Goal: Find specific page/section: Find specific page/section

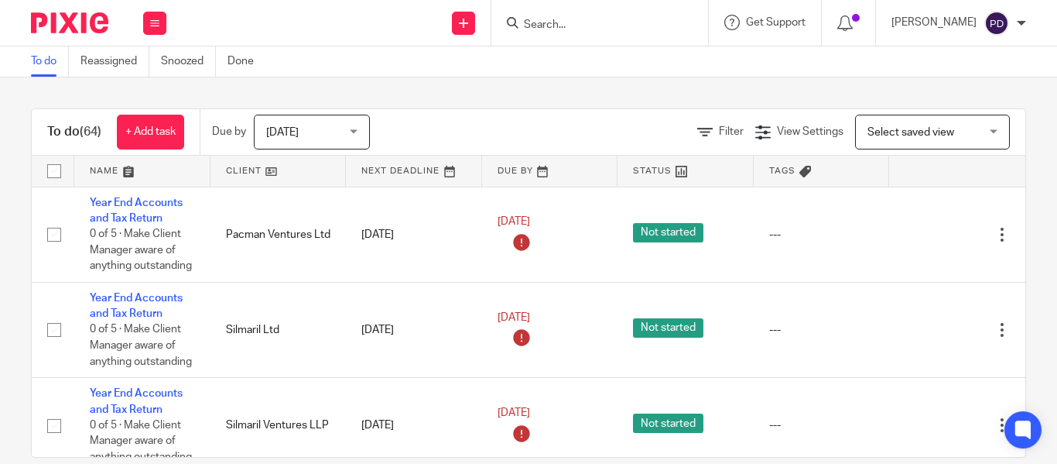
click at [523, 23] on input "Search" at bounding box center [592, 26] width 139 height 14
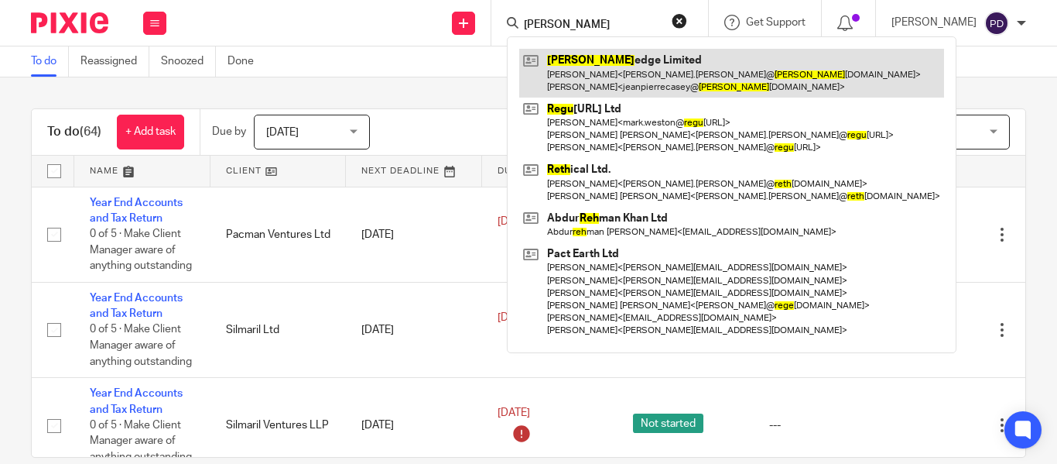
type input "REGH"
click at [536, 54] on link at bounding box center [731, 73] width 425 height 48
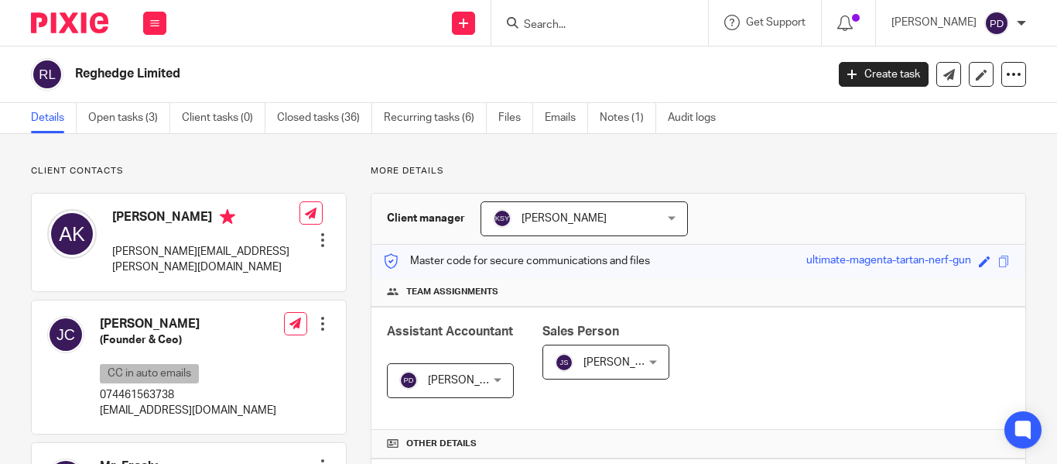
click at [523, 29] on input "Search" at bounding box center [592, 26] width 139 height 14
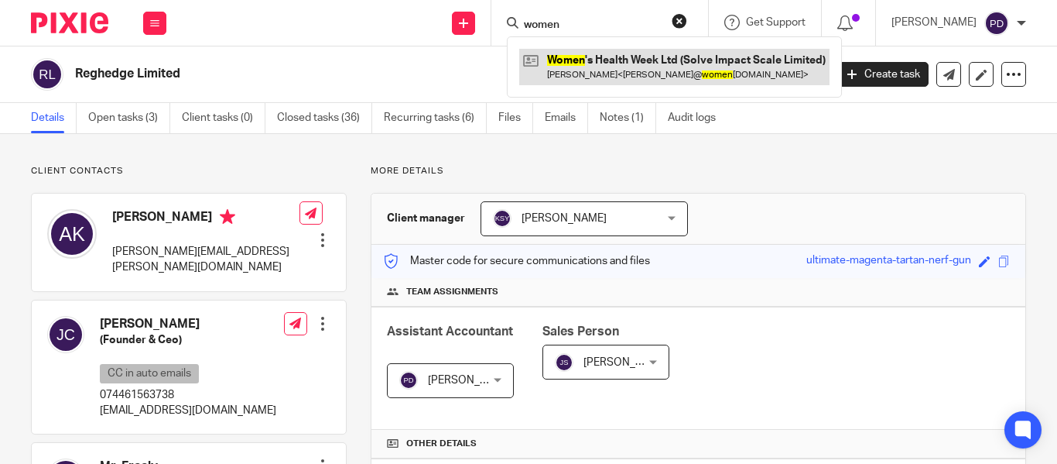
type input "women"
click at [547, 67] on link at bounding box center [674, 67] width 310 height 36
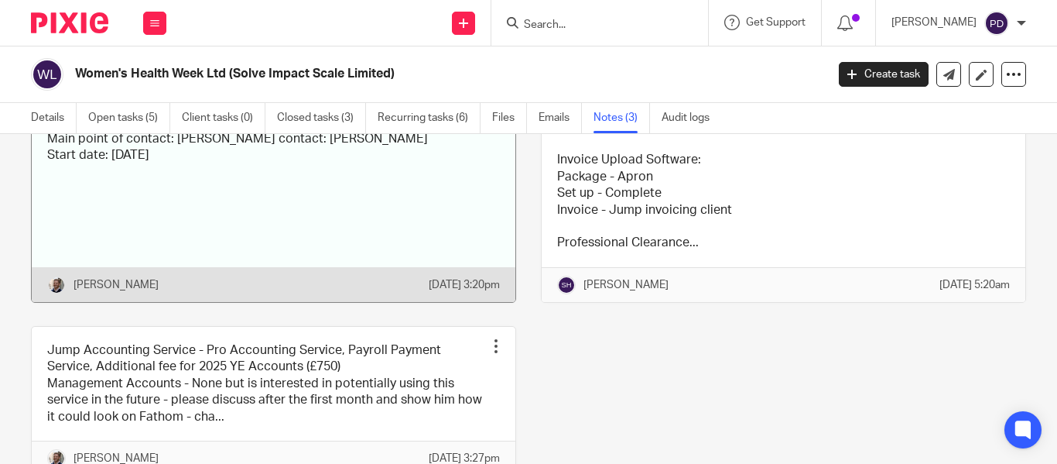
scroll to position [77, 0]
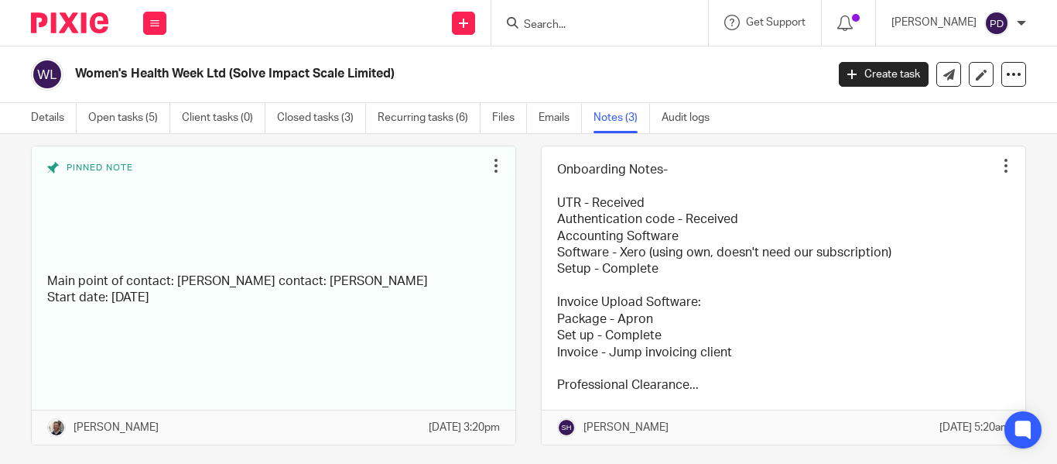
click at [532, 37] on div at bounding box center [600, 23] width 217 height 46
click at [546, 22] on input "Search" at bounding box center [592, 26] width 139 height 14
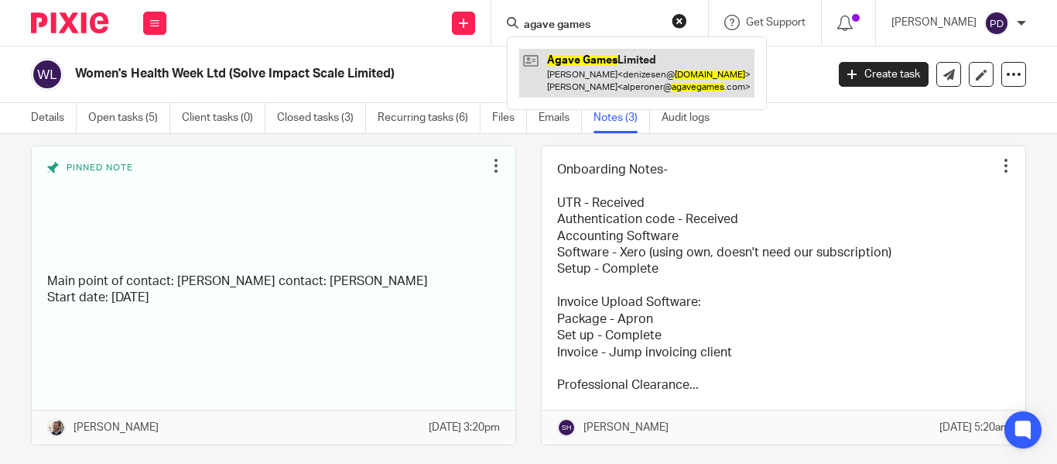
type input "agave games"
click at [569, 75] on link at bounding box center [636, 73] width 235 height 48
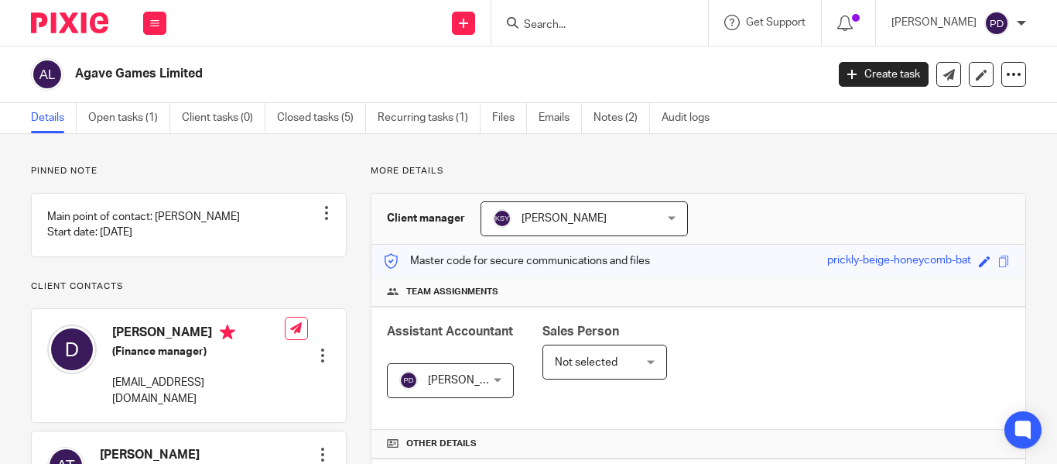
scroll to position [591, 0]
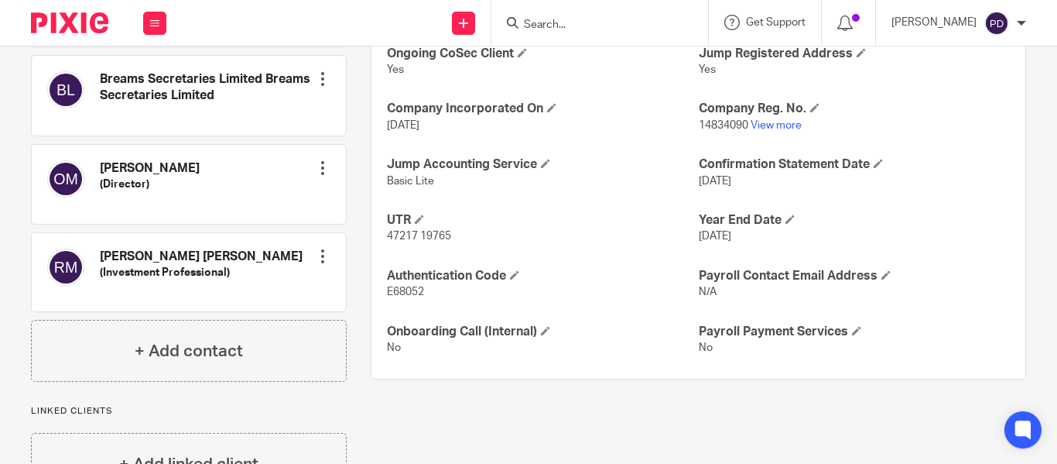
click at [574, 28] on input "Search" at bounding box center [592, 26] width 139 height 14
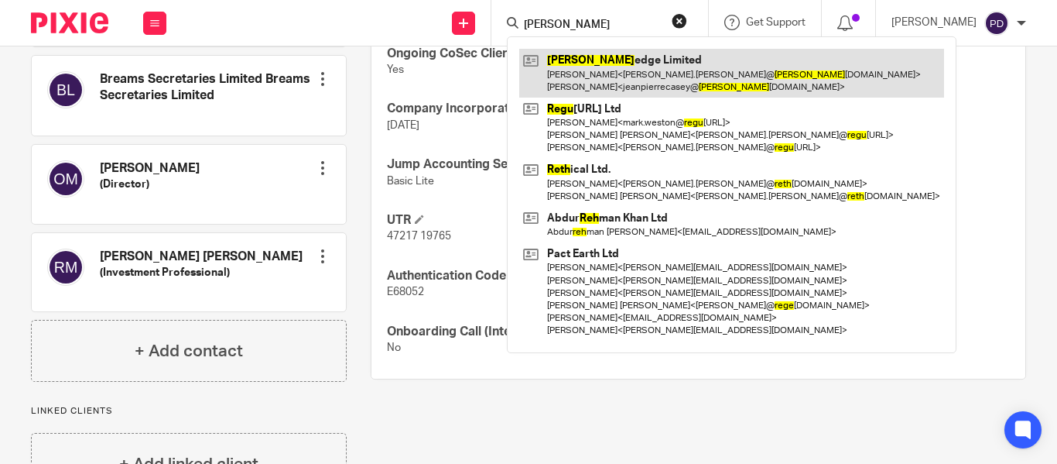
type input "regh"
click at [580, 69] on link at bounding box center [731, 73] width 425 height 48
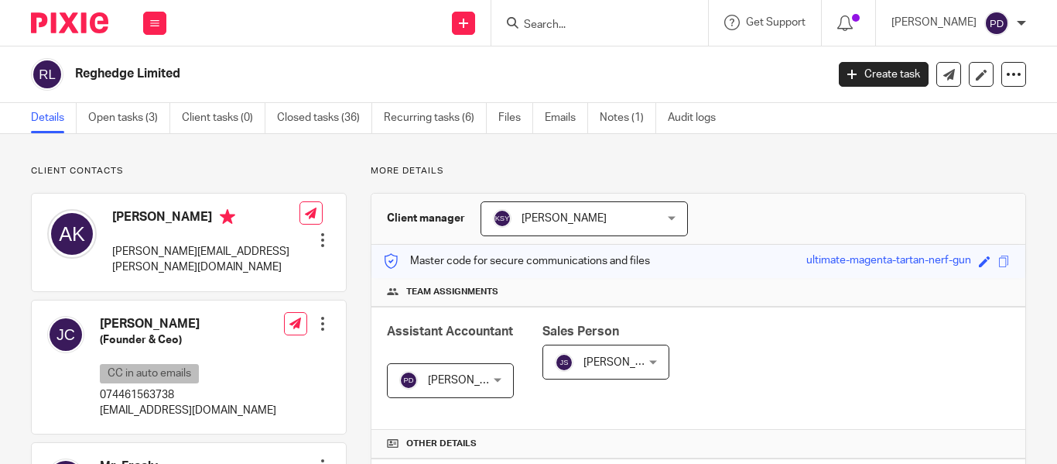
scroll to position [387, 0]
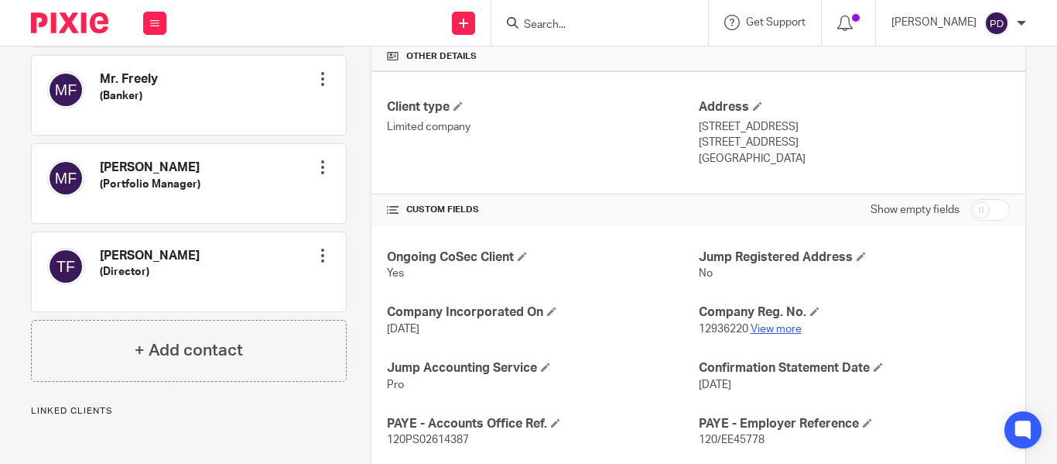
click at [764, 330] on link "View more" at bounding box center [776, 329] width 51 height 11
click at [772, 330] on link "View more" at bounding box center [776, 329] width 51 height 11
